Goal: Ask a question

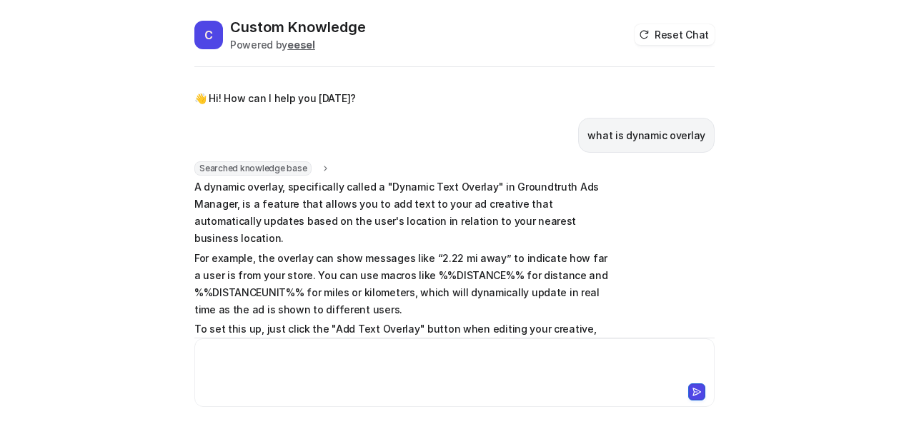
click at [304, 367] on div at bounding box center [454, 364] width 513 height 33
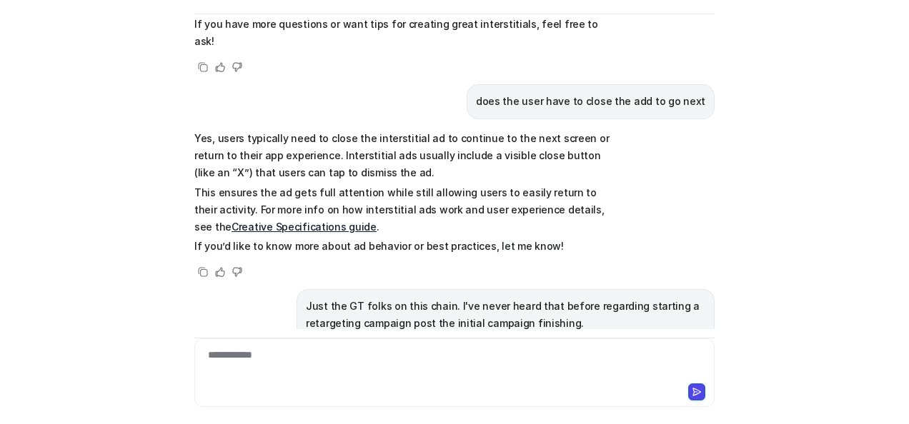
scroll to position [1074, 0]
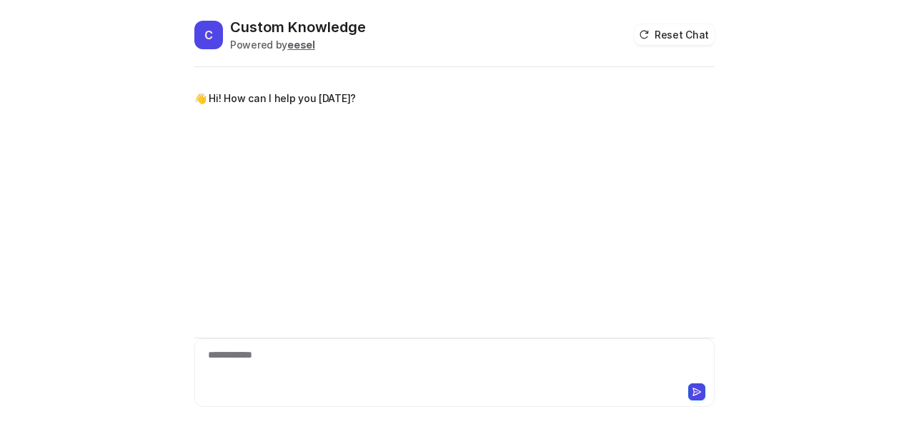
click at [249, 367] on div "**********" at bounding box center [455, 364] width 514 height 33
paste div
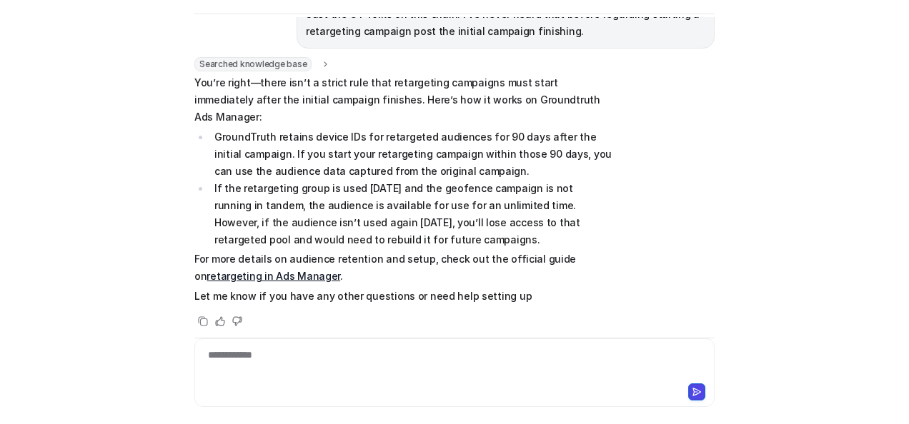
scroll to position [86, 0]
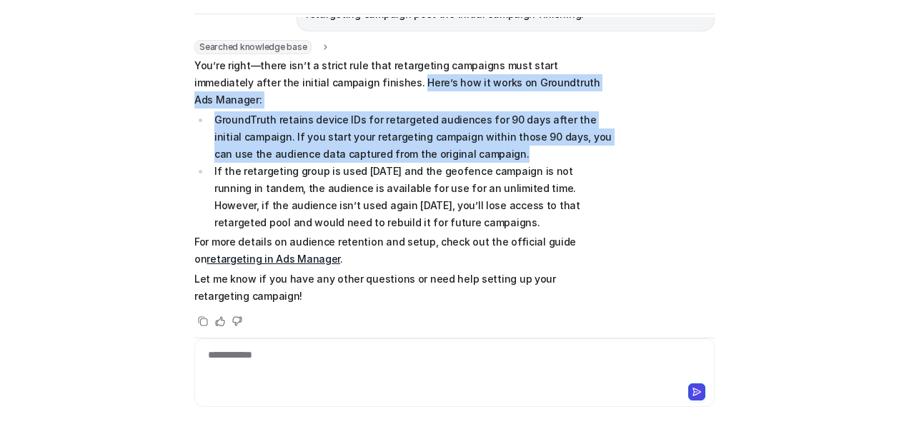
drag, startPoint x: 322, startPoint y: 77, endPoint x: 449, endPoint y: 141, distance: 141.8
click at [449, 141] on span "You’re right—there isn’t a strict rule that retargeting campaigns must start im…" at bounding box center [403, 181] width 418 height 248
copy span "Here’s how it works on Groundtruth Ads Manager: GroundTruth retains device IDs …"
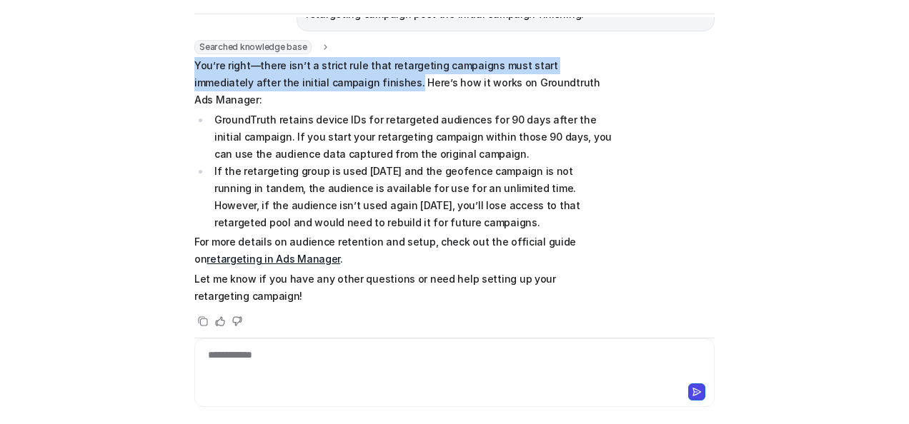
drag, startPoint x: 189, startPoint y: 63, endPoint x: 319, endPoint y: 81, distance: 131.3
click at [319, 81] on p "You’re right—there isn’t a strict rule that retargeting campaigns must start im…" at bounding box center [403, 82] width 418 height 51
copy p "You’re right—there isn’t a strict rule that retargeting campaigns must start im…"
click at [285, 253] on link "retargeting in Ads Manager" at bounding box center [273, 259] width 134 height 12
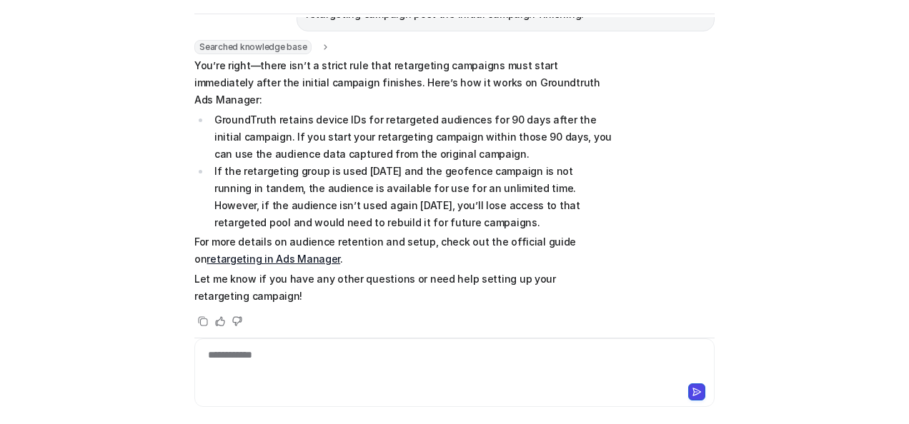
click at [410, 164] on li "If the retargeting group is used within 90 days and the geofence campaign is no…" at bounding box center [411, 197] width 402 height 69
